Goal: Task Accomplishment & Management: Manage account settings

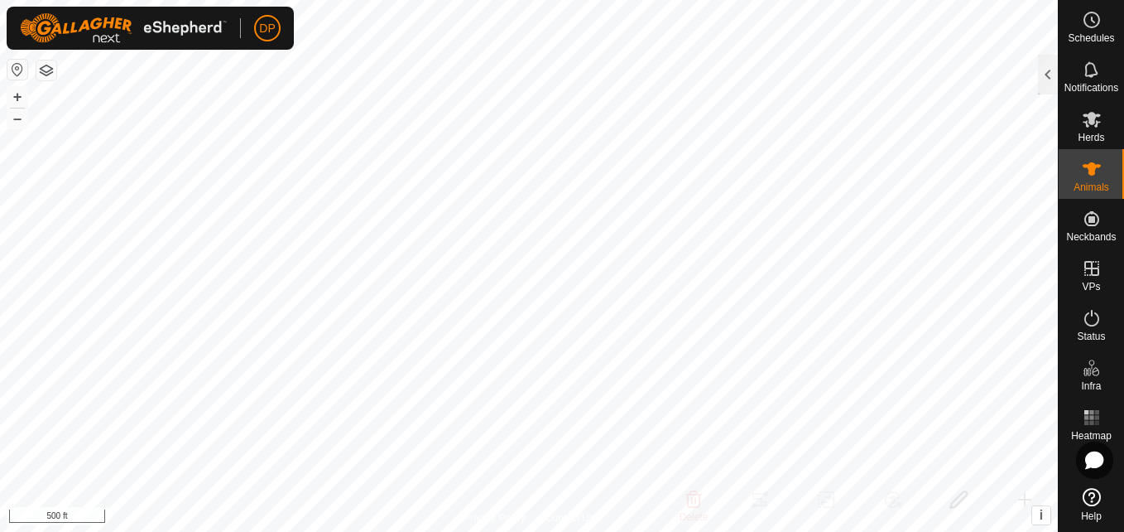
scroll to position [580, 0]
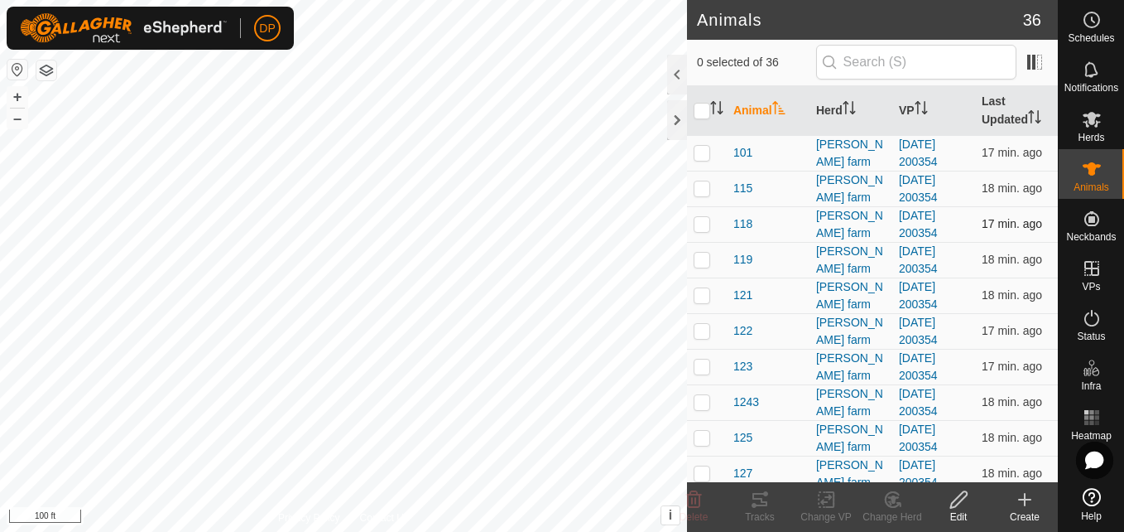
scroll to position [166, 0]
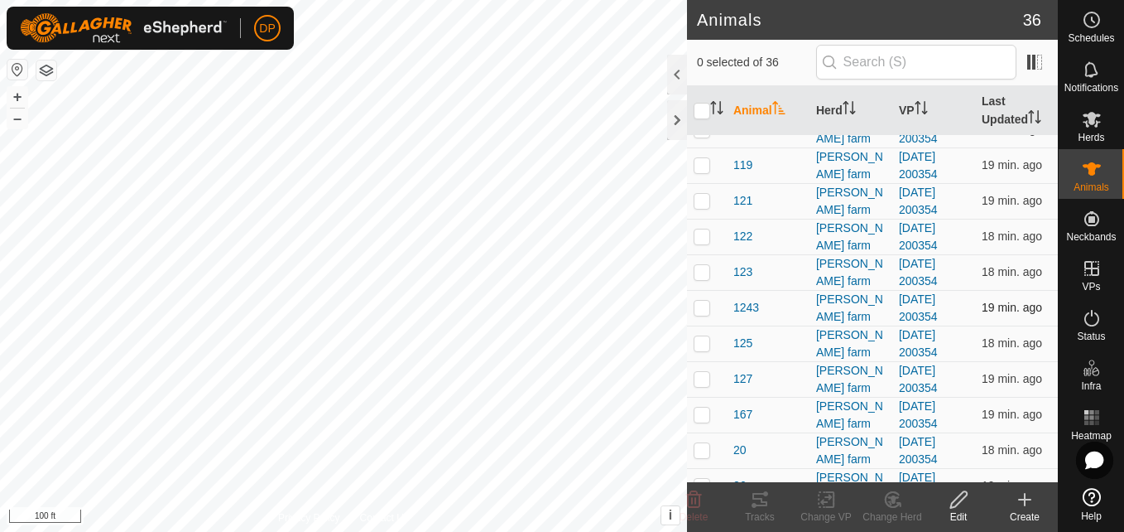
click at [700, 308] on p-checkbox at bounding box center [702, 307] width 17 height 13
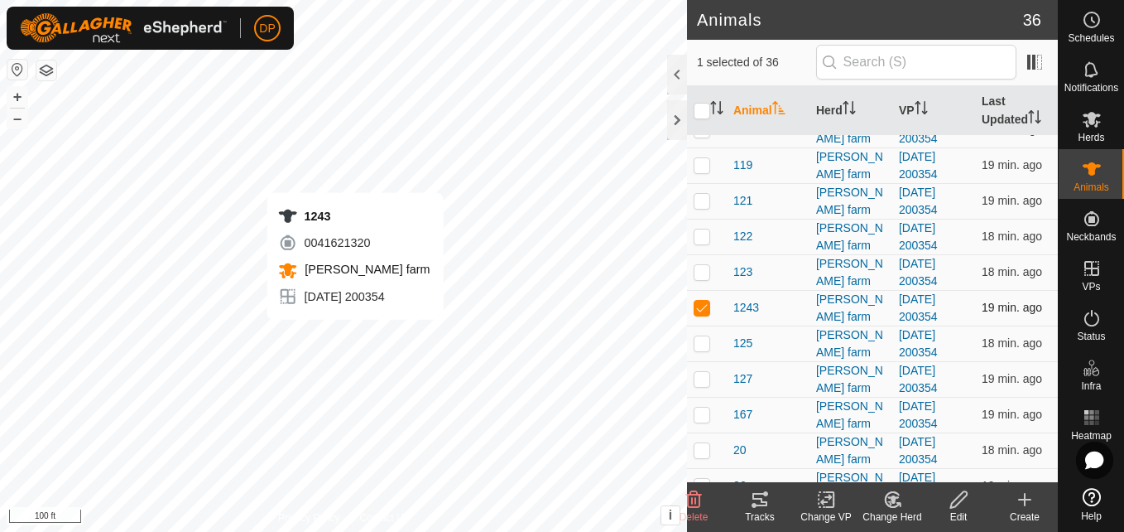
checkbox input "false"
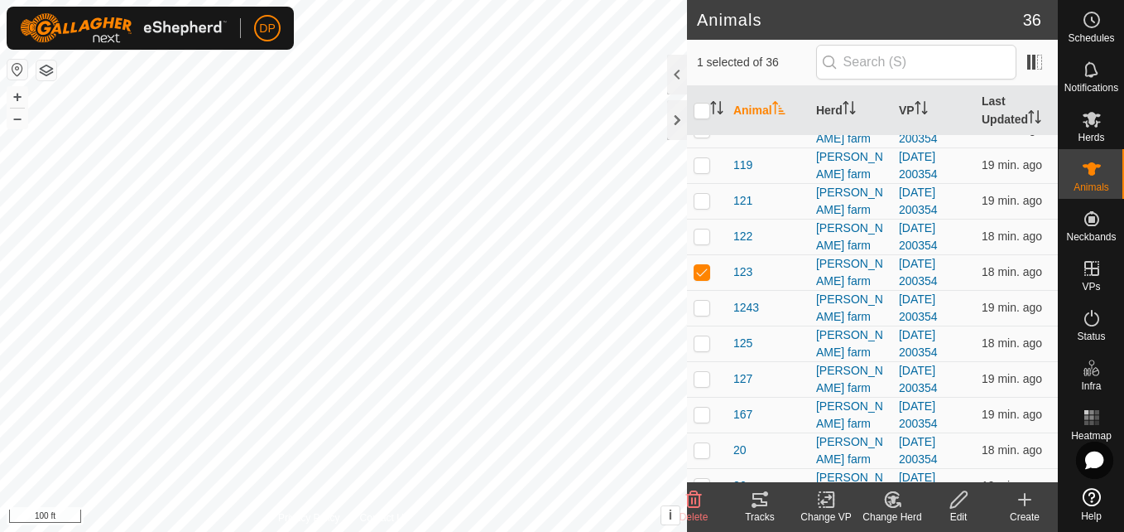
click at [752, 501] on icon at bounding box center [760, 499] width 20 height 20
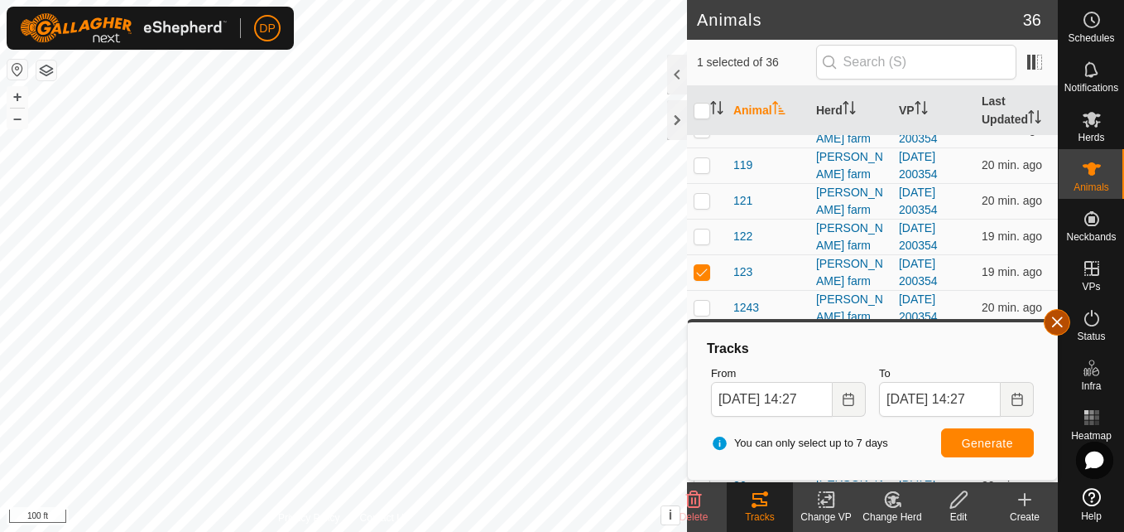
click at [1049, 317] on button "button" at bounding box center [1057, 322] width 26 height 26
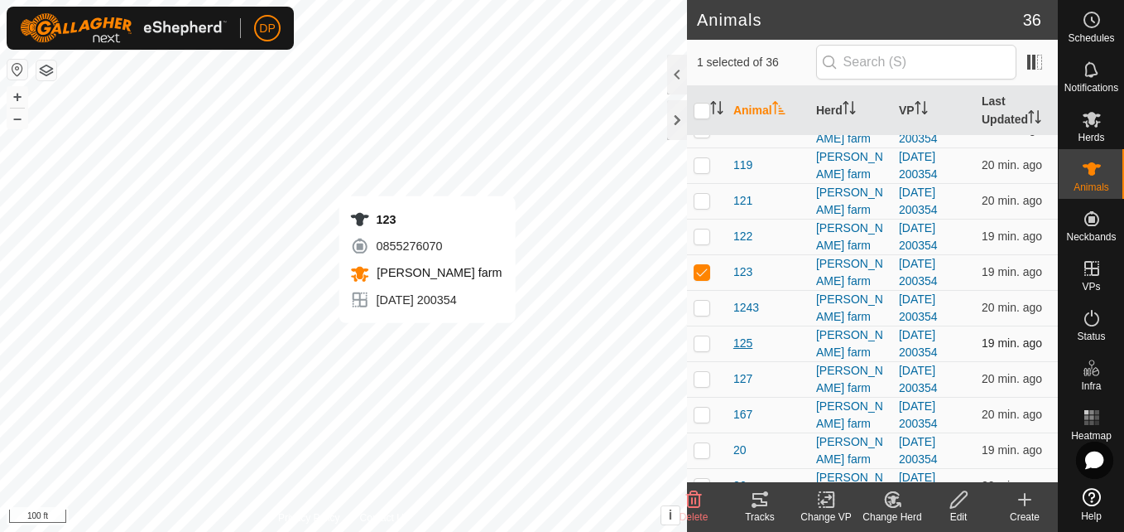
checkbox input "false"
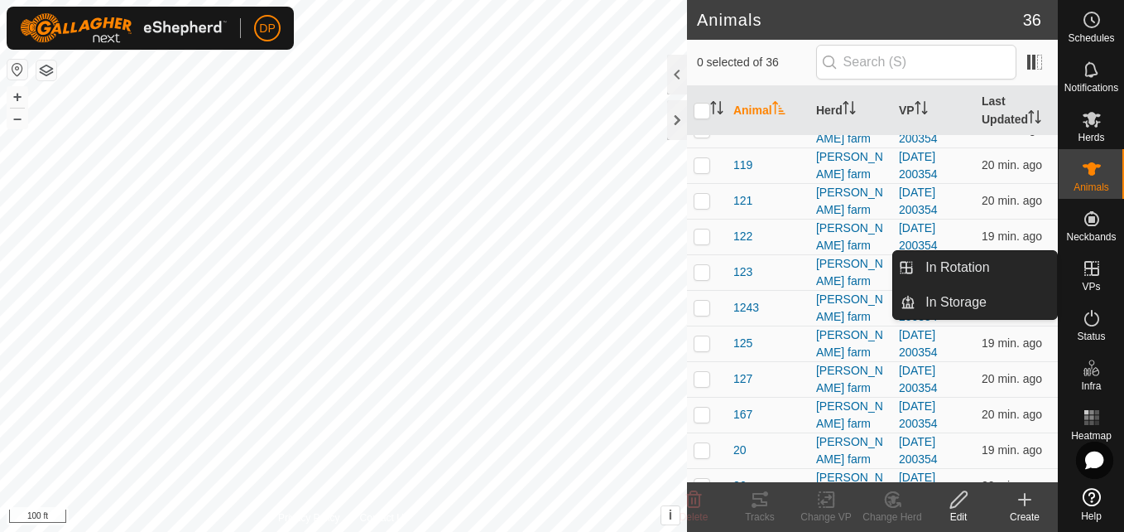
click at [1085, 264] on icon at bounding box center [1092, 268] width 15 height 15
click at [1023, 303] on link "In Storage" at bounding box center [987, 302] width 142 height 33
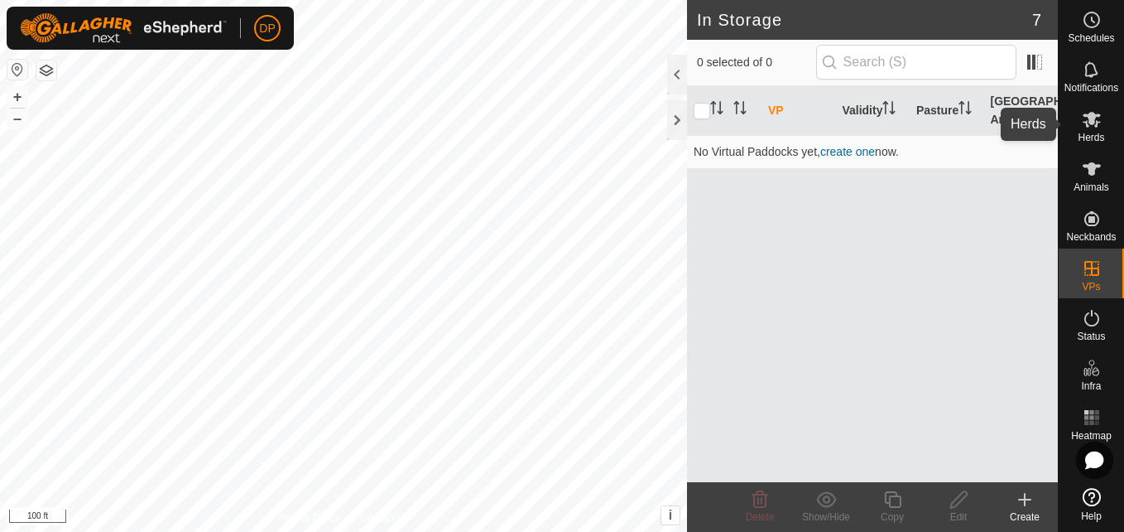
click at [1091, 113] on icon at bounding box center [1092, 120] width 18 height 16
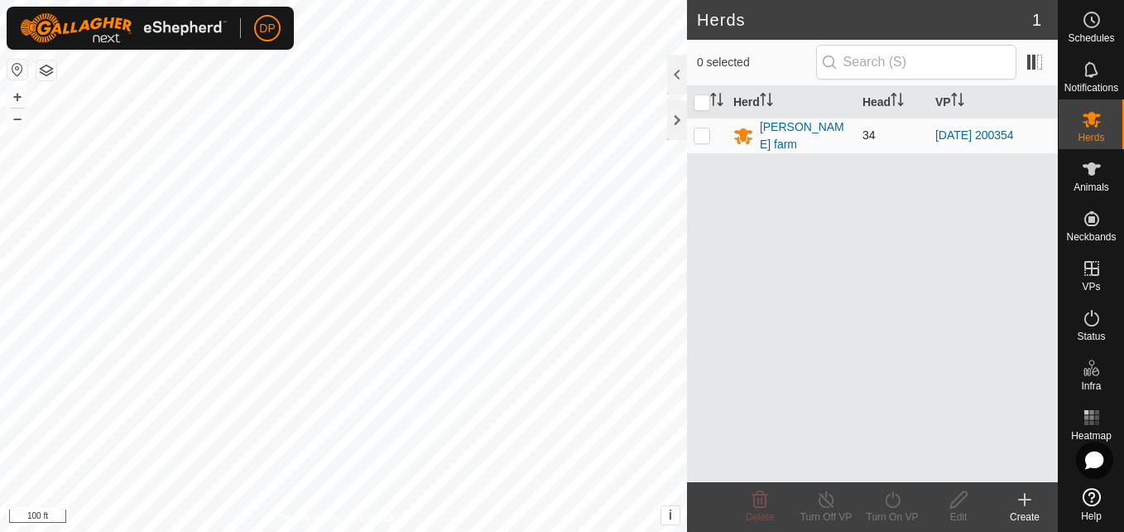
click at [700, 137] on p-checkbox at bounding box center [702, 134] width 17 height 13
checkbox input "true"
click at [956, 495] on icon at bounding box center [959, 499] width 21 height 20
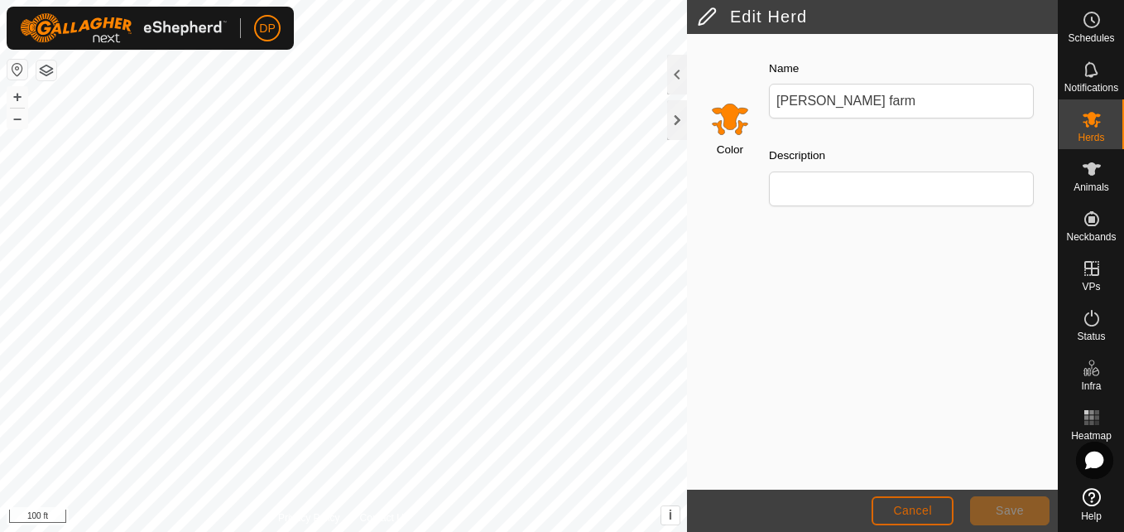
click at [897, 508] on span "Cancel" at bounding box center [912, 509] width 39 height 13
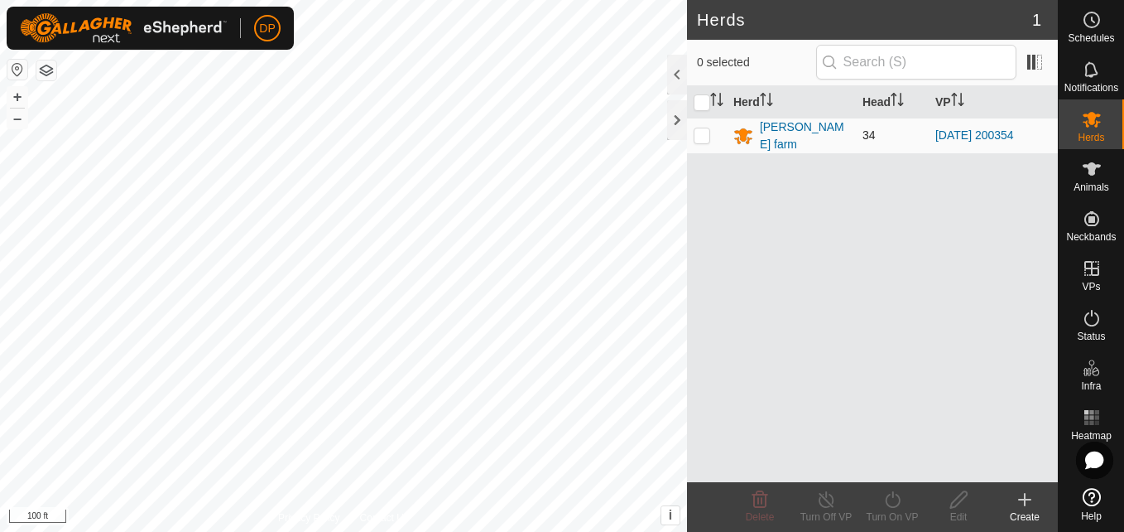
click at [703, 134] on p-checkbox at bounding box center [702, 134] width 17 height 13
checkbox input "true"
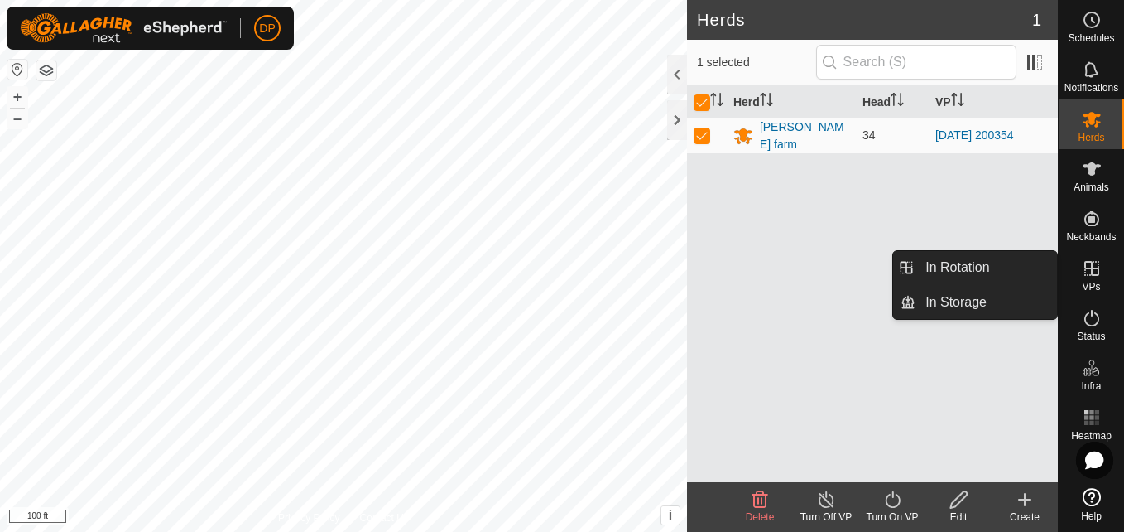
click at [1095, 261] on icon at bounding box center [1092, 268] width 20 height 20
click at [1087, 271] on icon at bounding box center [1092, 268] width 20 height 20
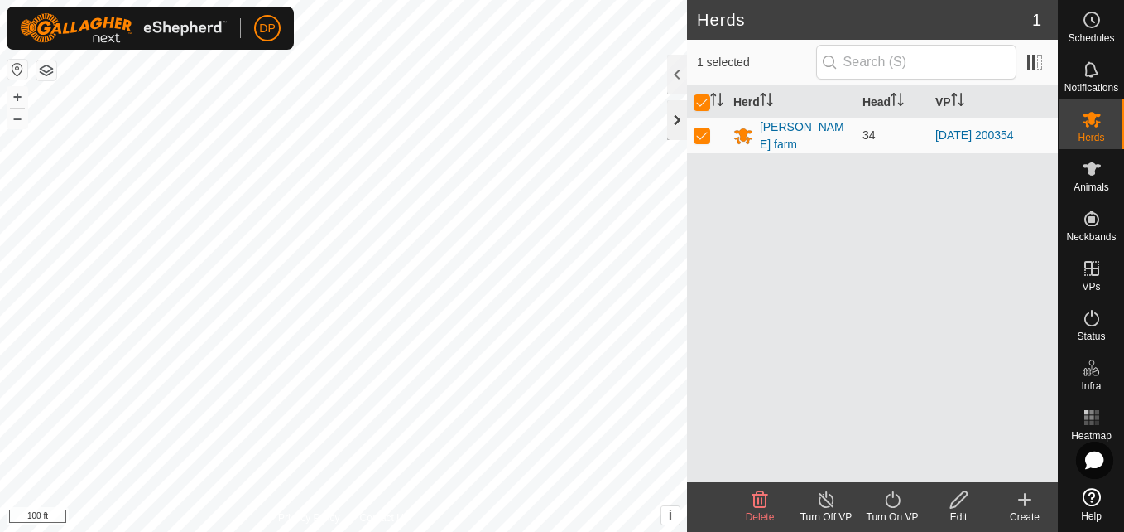
click at [679, 114] on div at bounding box center [677, 120] width 20 height 40
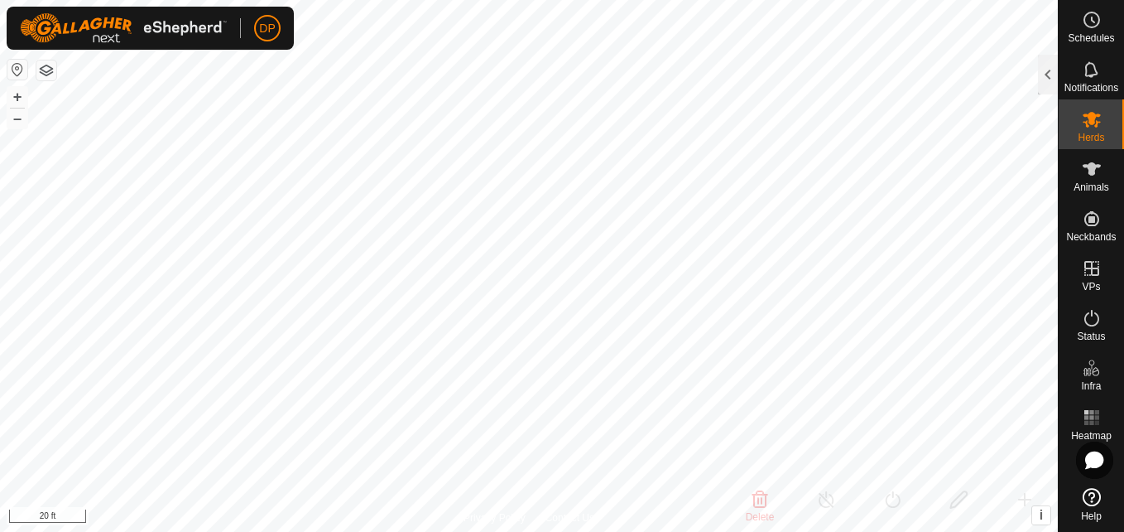
click at [574, 531] on html "DP Schedules Notifications Herds Animals Neckbands VPs Status Infra Heatmap Hel…" at bounding box center [562, 266] width 1124 height 532
